Goal: Task Accomplishment & Management: Use online tool/utility

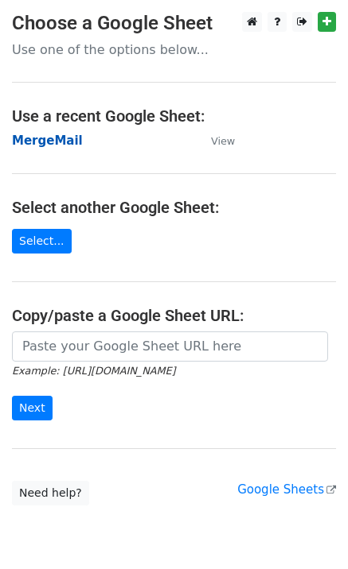
click at [49, 145] on strong "MergeMail" at bounding box center [47, 141] width 71 height 14
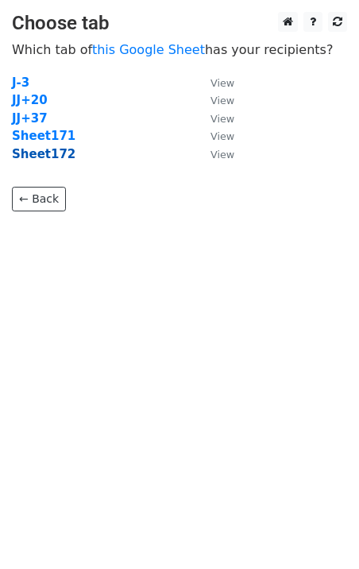
click at [59, 159] on strong "Sheet172" at bounding box center [44, 154] width 64 height 14
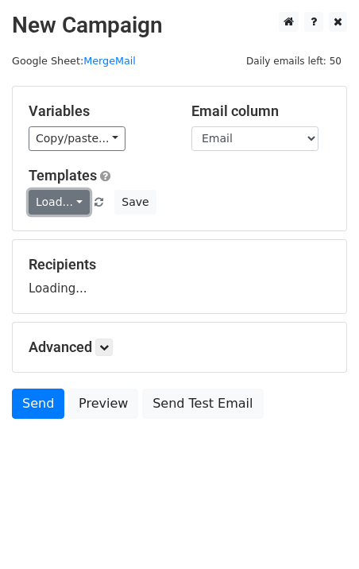
click at [56, 196] on link "Load..." at bounding box center [59, 202] width 61 height 25
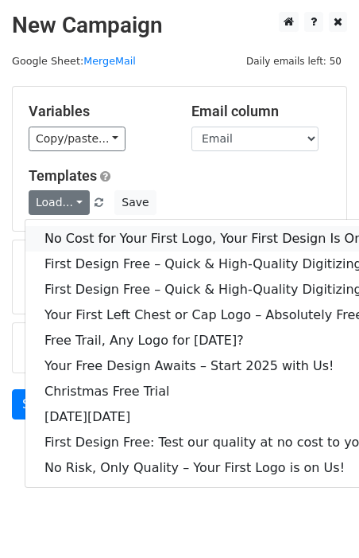
click at [91, 231] on link "No Cost for Your First Logo, Your First Design Is On Us!" at bounding box center [216, 238] width 382 height 25
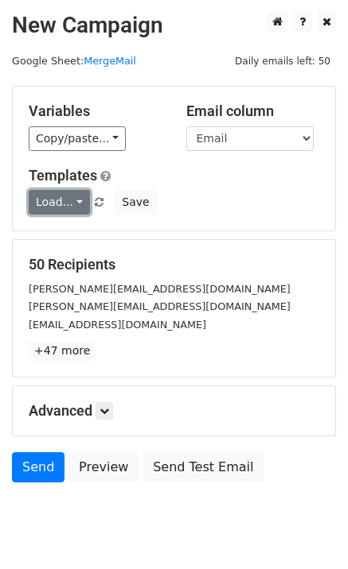
click at [59, 204] on link "Load..." at bounding box center [59, 202] width 61 height 25
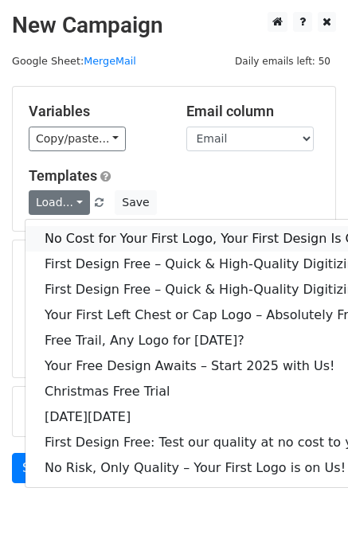
click at [87, 233] on link "No Cost for Your First Logo, Your First Design Is On Us!" at bounding box center [216, 238] width 382 height 25
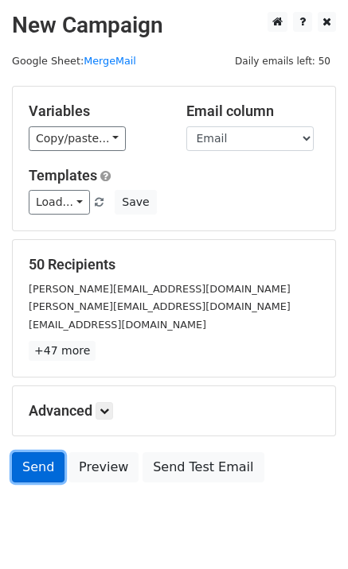
click at [24, 472] on link "Send" at bounding box center [38, 468] width 52 height 30
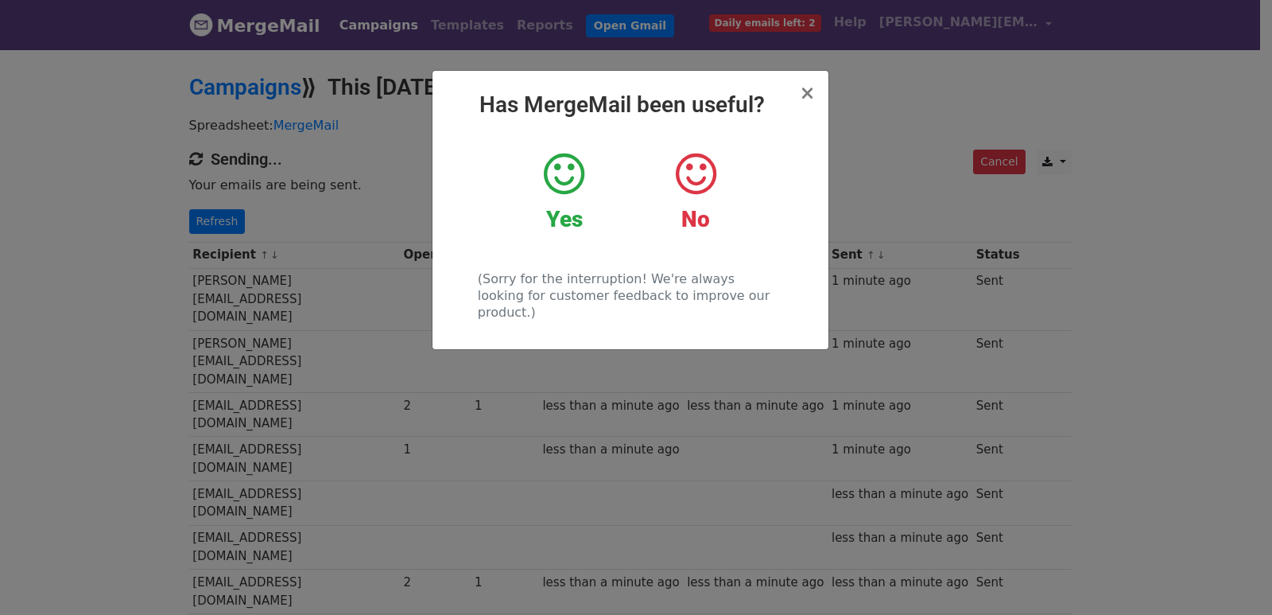
click at [233, 181] on div "× Has MergeMail been useful? Yes No (Sorry for the interruption! We're always l…" at bounding box center [636, 331] width 1272 height 567
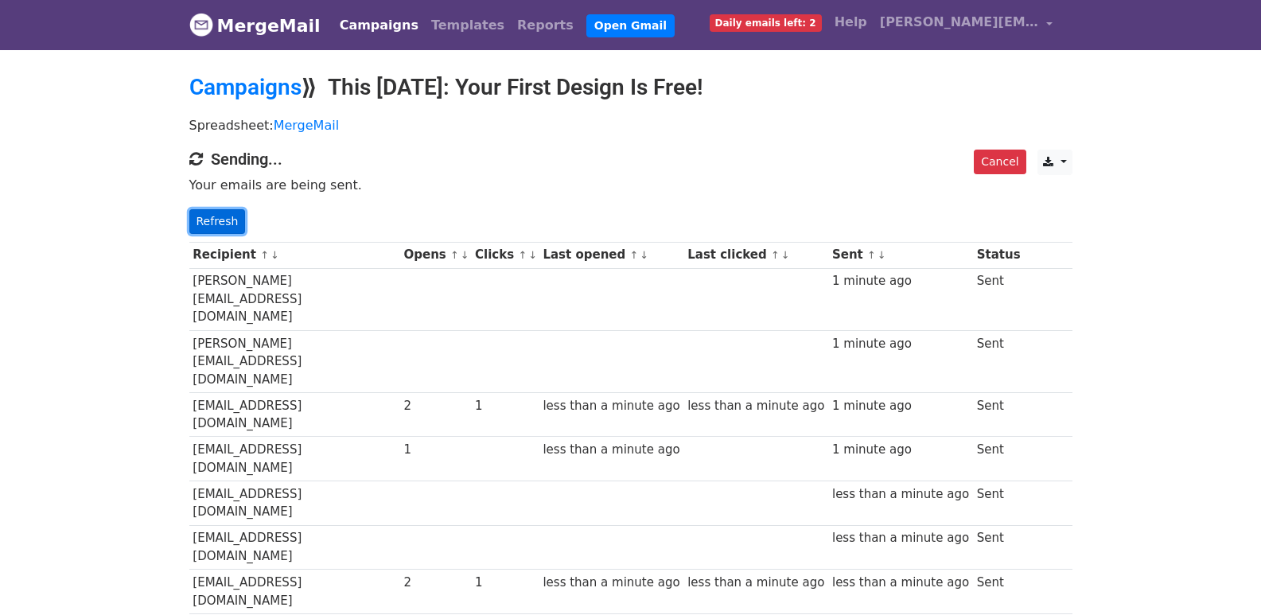
click at [231, 213] on link "Refresh" at bounding box center [217, 221] width 56 height 25
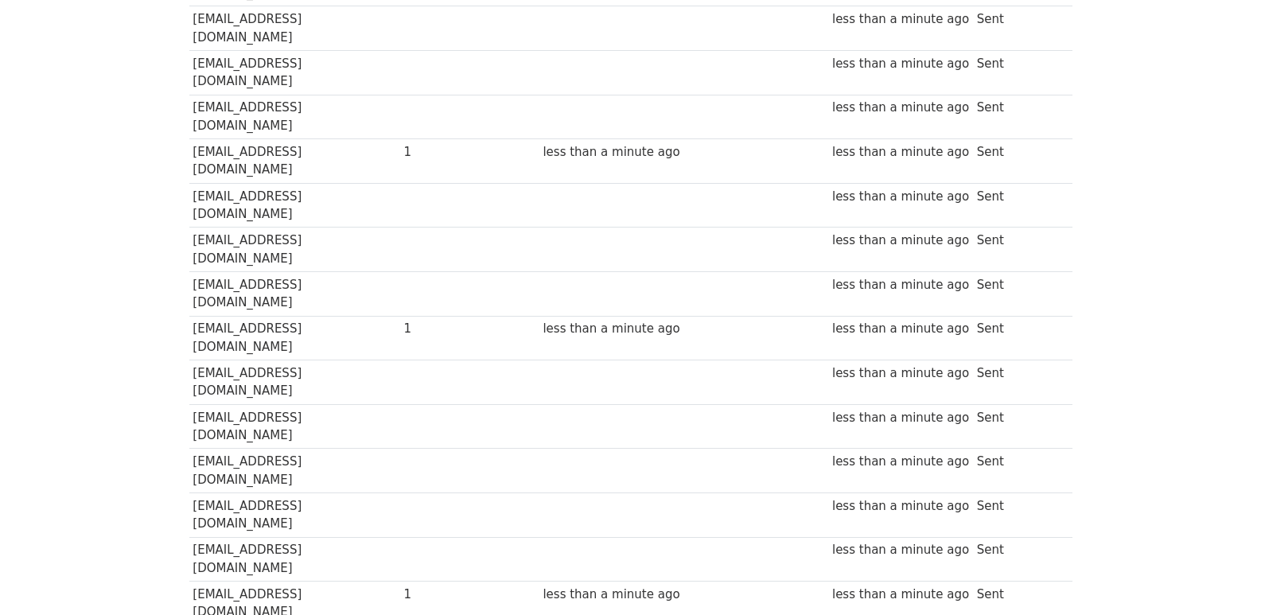
scroll to position [1111, 0]
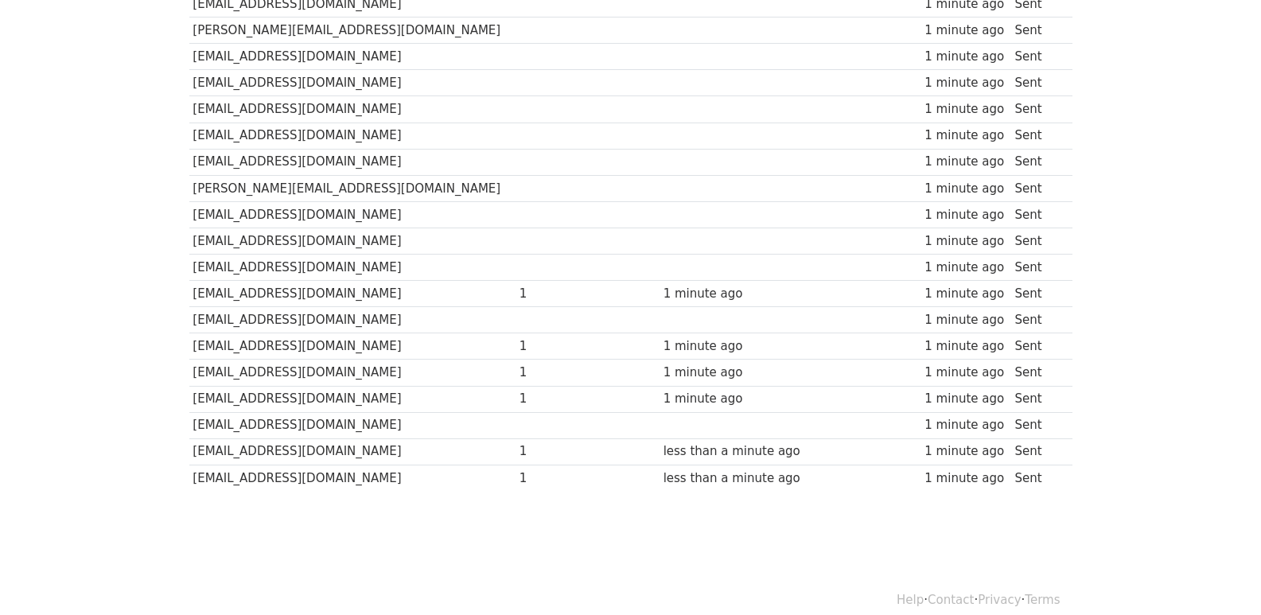
scroll to position [1107, 0]
